Goal: Task Accomplishment & Management: Manage account settings

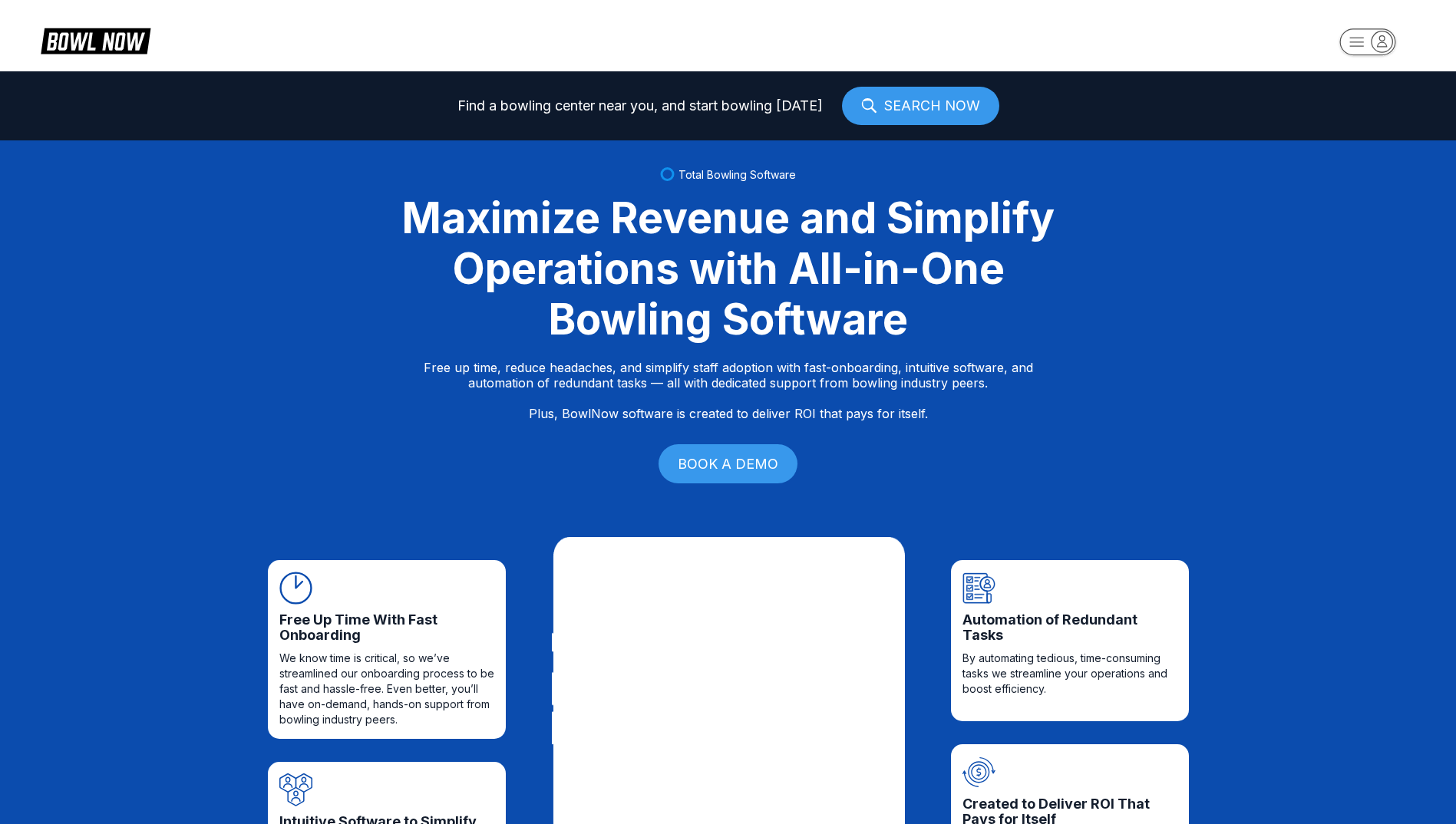
click at [1383, 37] on icon "button" at bounding box center [1383, 41] width 21 height 21
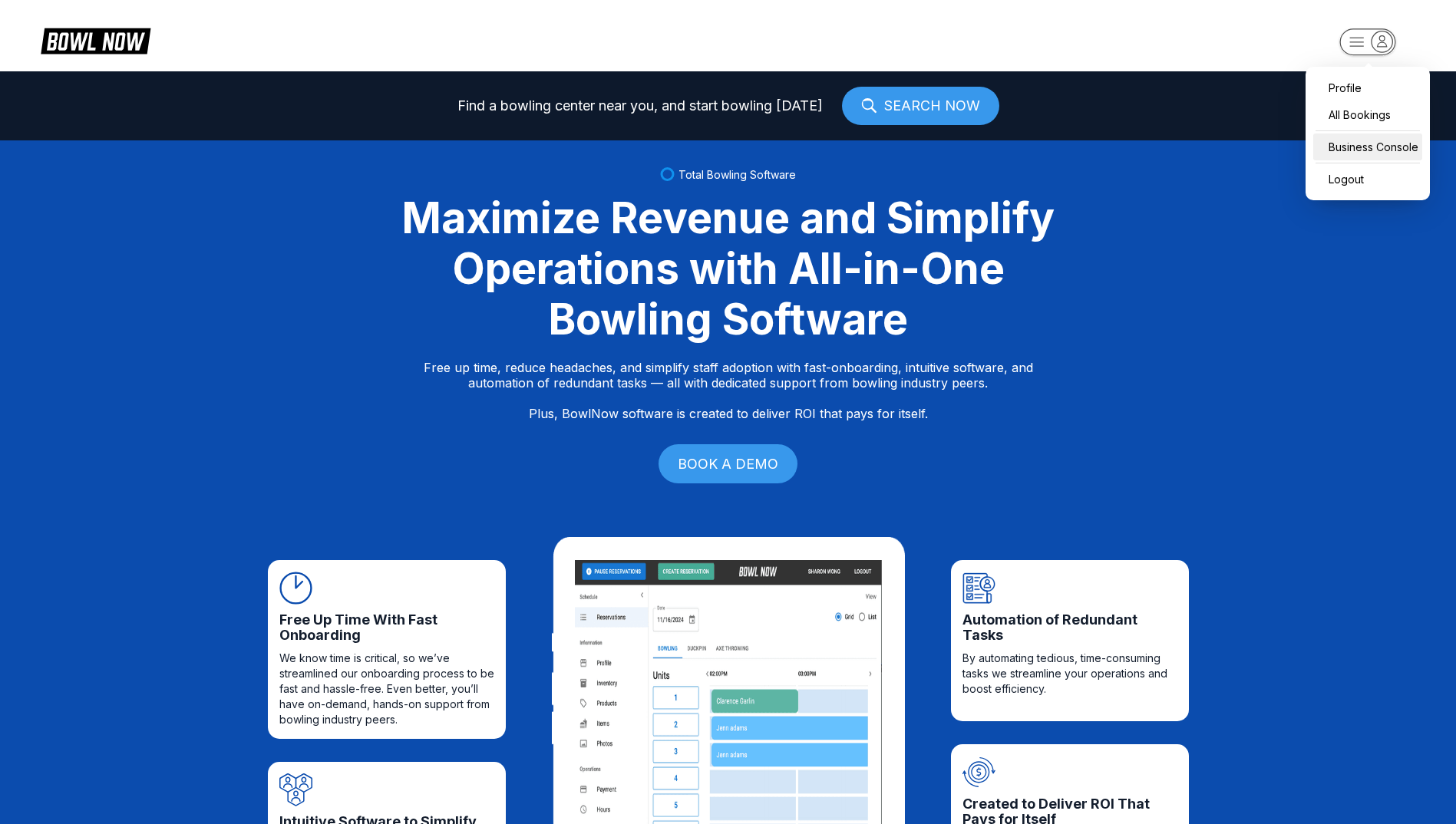
click at [1367, 147] on div "Business Console" at bounding box center [1368, 147] width 109 height 27
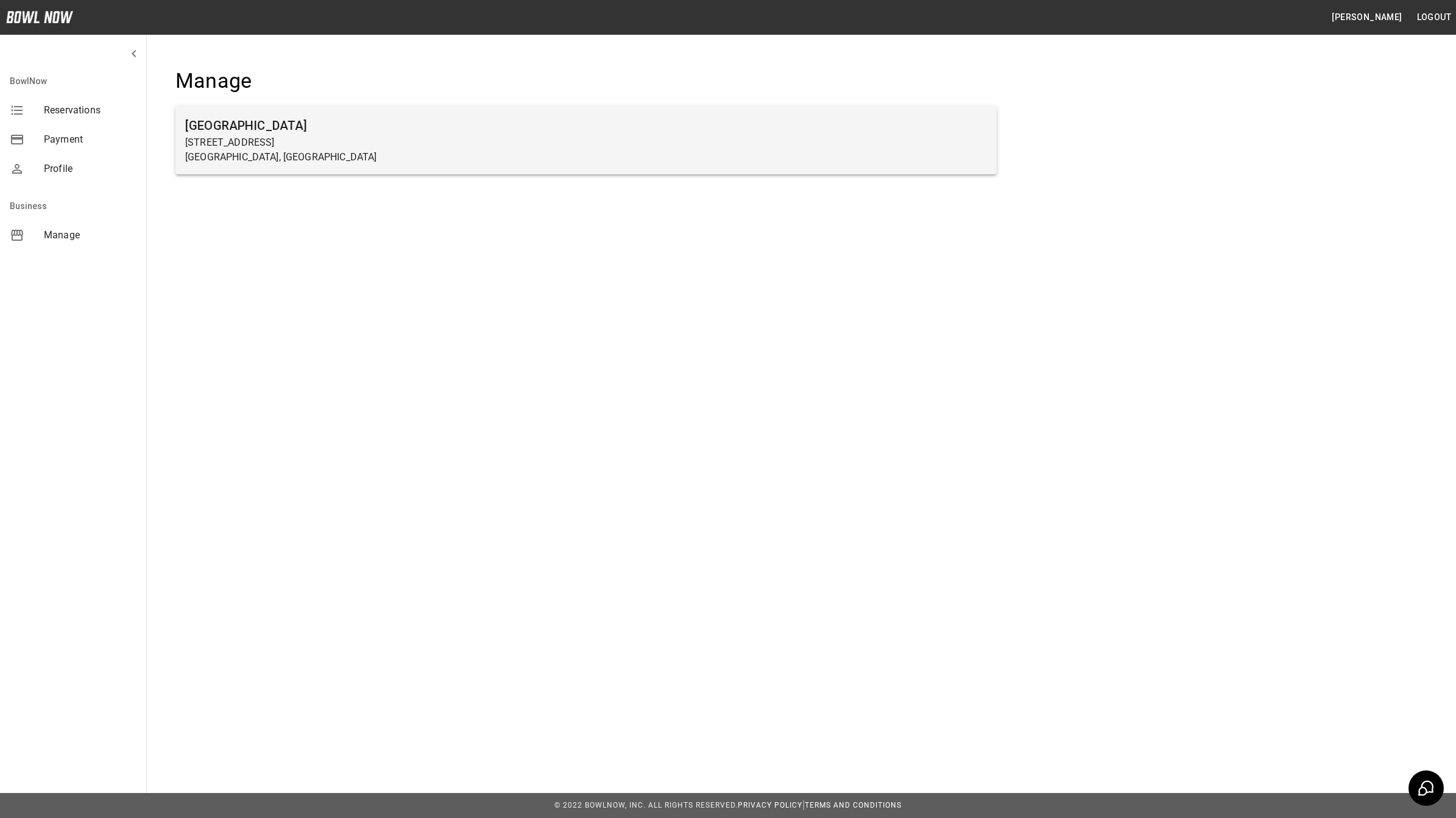
click at [277, 148] on p "[STREET_ADDRESS]" at bounding box center [586, 142] width 802 height 15
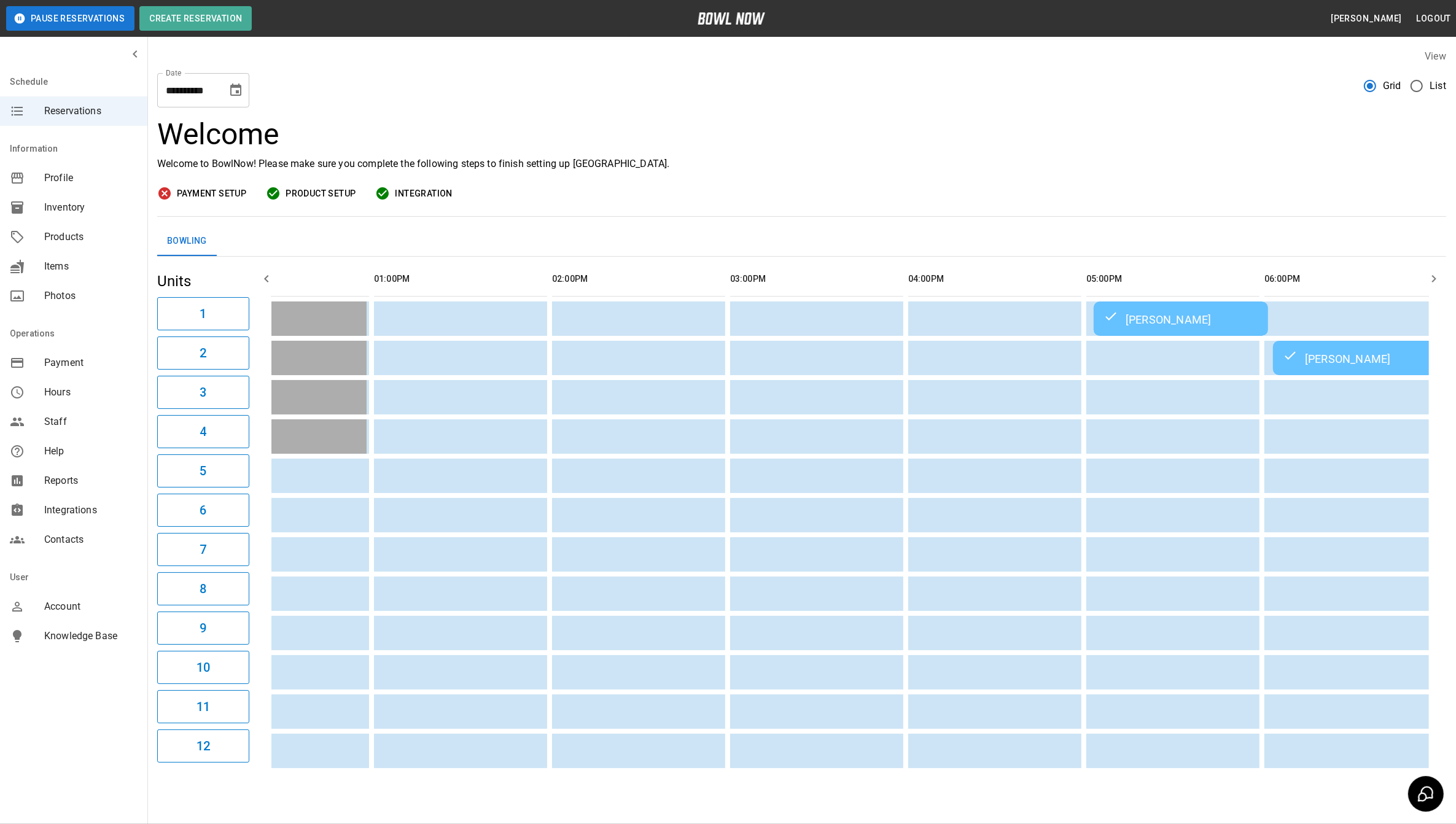
scroll to position [0, 266]
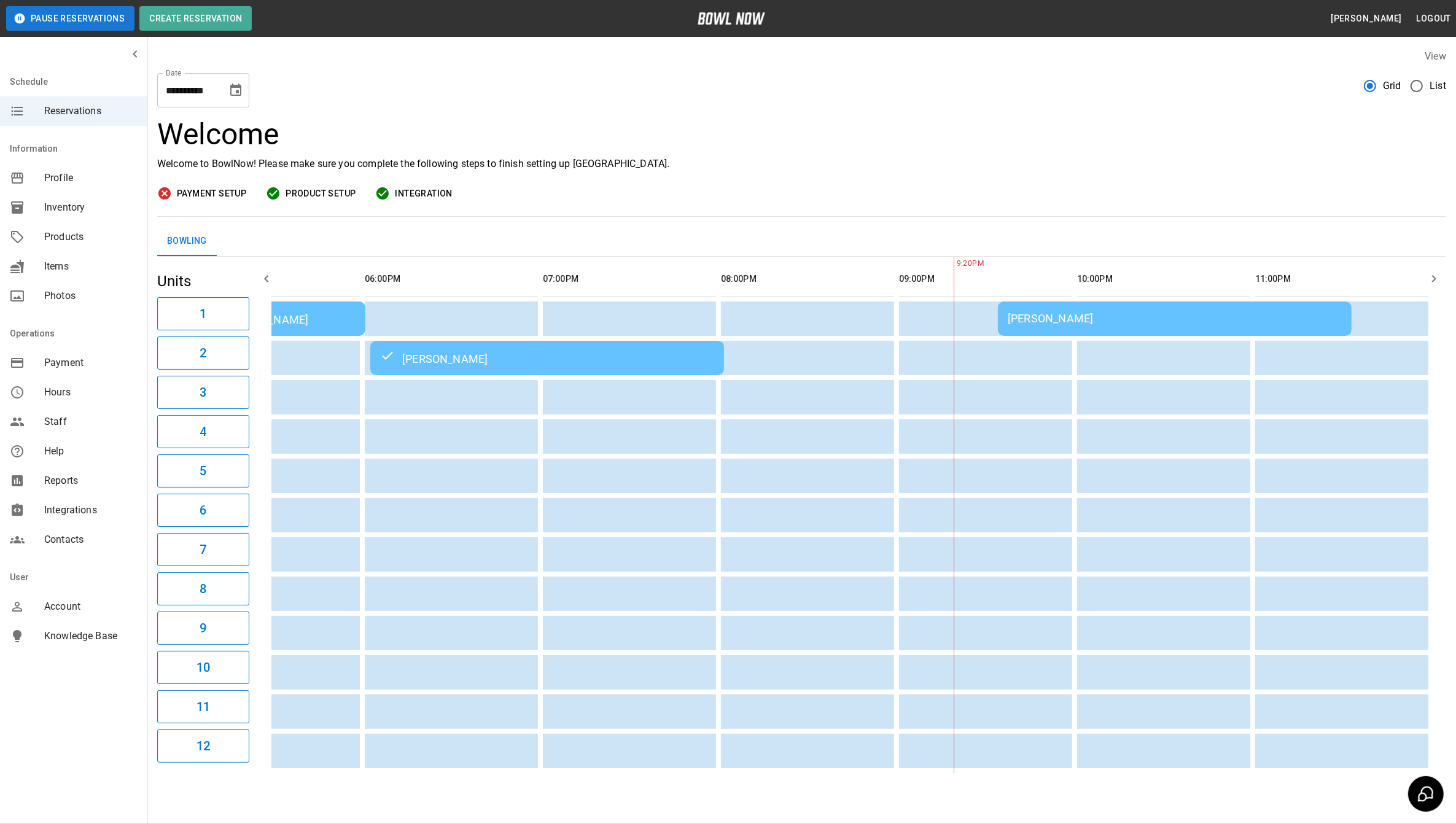
click at [1054, 327] on td "[PERSON_NAME]" at bounding box center [1175, 319] width 354 height 34
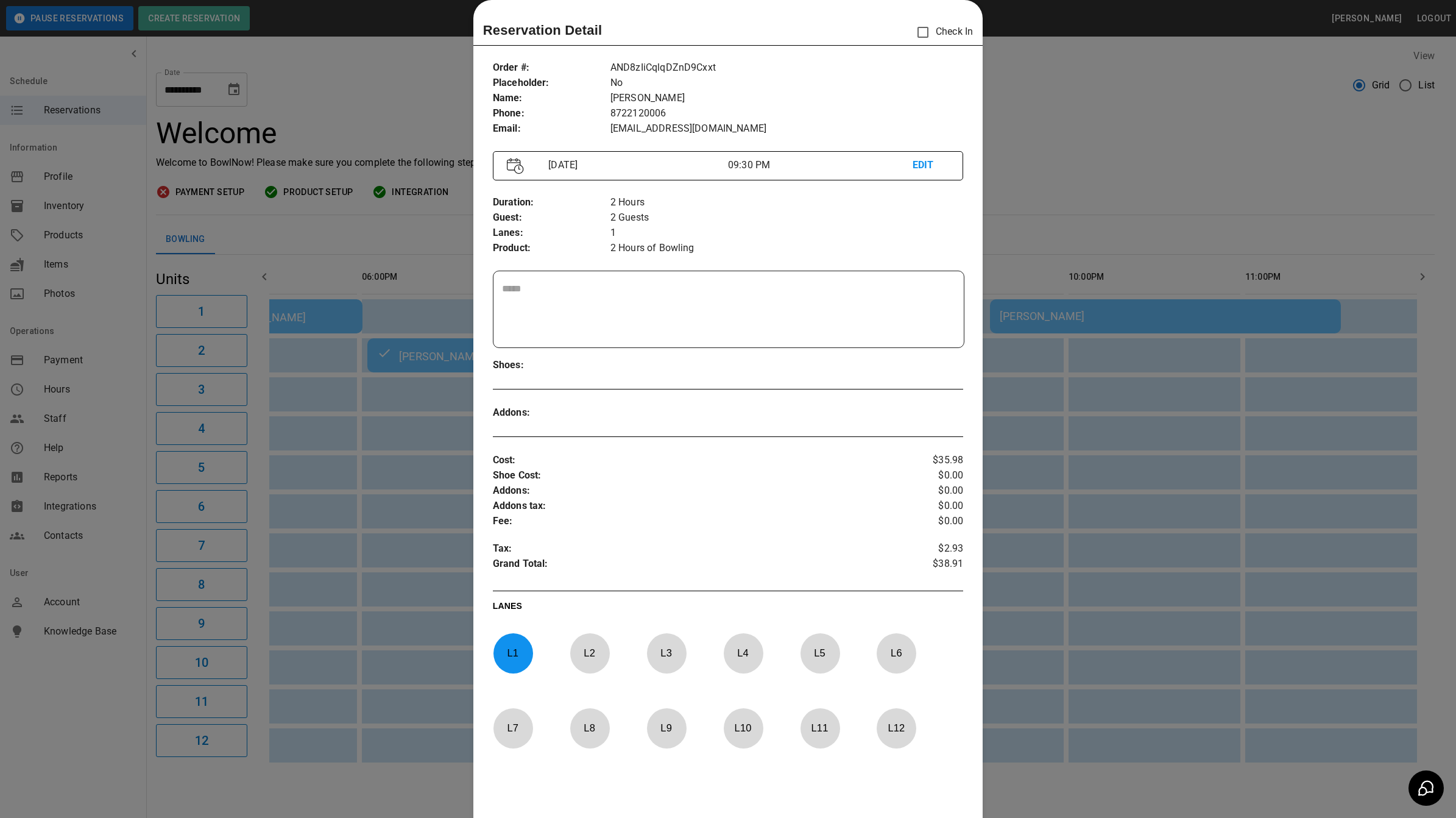
click at [1015, 104] on div at bounding box center [728, 409] width 1456 height 818
